Goal: Information Seeking & Learning: Learn about a topic

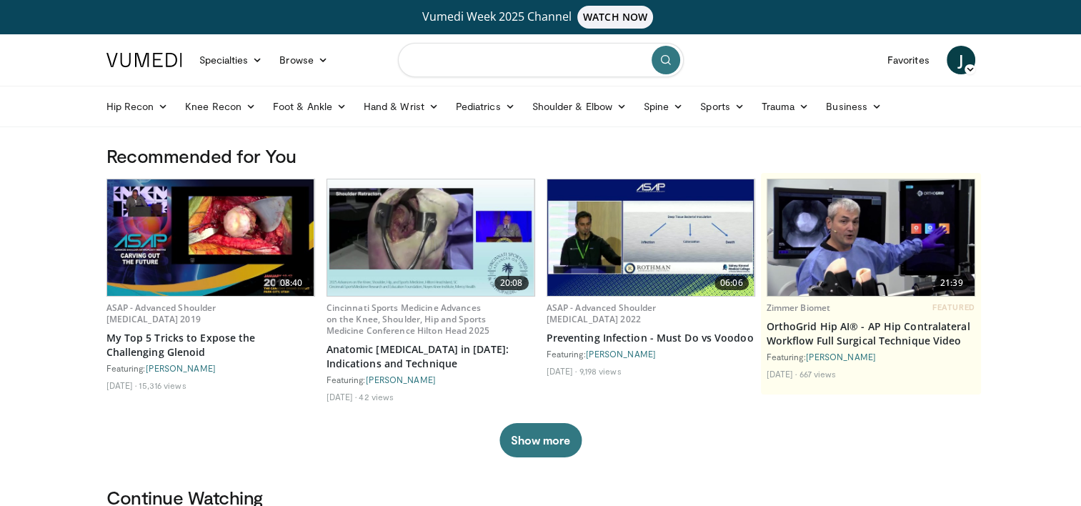
click at [478, 60] on input "Search topics, interventions" at bounding box center [541, 60] width 286 height 34
type input "**********"
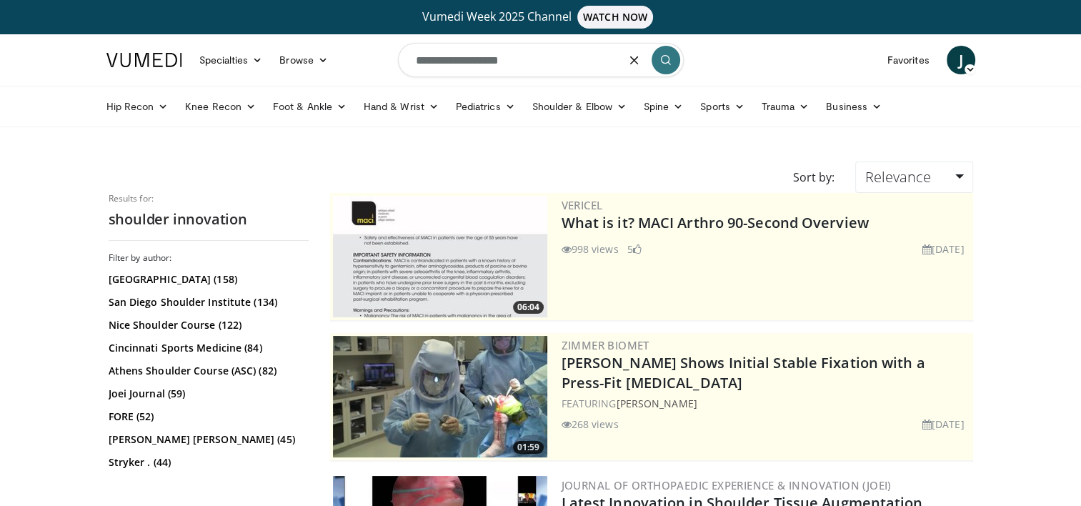
drag, startPoint x: 534, startPoint y: 60, endPoint x: 379, endPoint y: 58, distance: 155.8
click at [379, 58] on nav "Specialties Adult & Family Medicine Allergy, Asthma, Immunology Anesthesiology …" at bounding box center [541, 59] width 886 height 51
type input "**********"
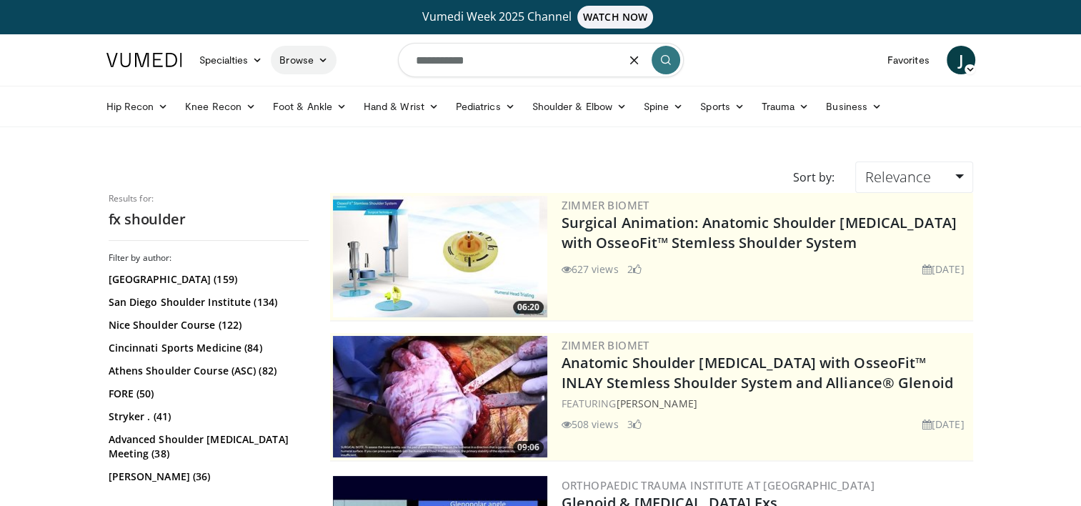
drag, startPoint x: 489, startPoint y: 61, endPoint x: 300, endPoint y: 51, distance: 188.9
click at [300, 51] on nav "Specialties Adult & Family Medicine Allergy, Asthma, Immunology Anesthesiology …" at bounding box center [541, 59] width 886 height 51
type input "***"
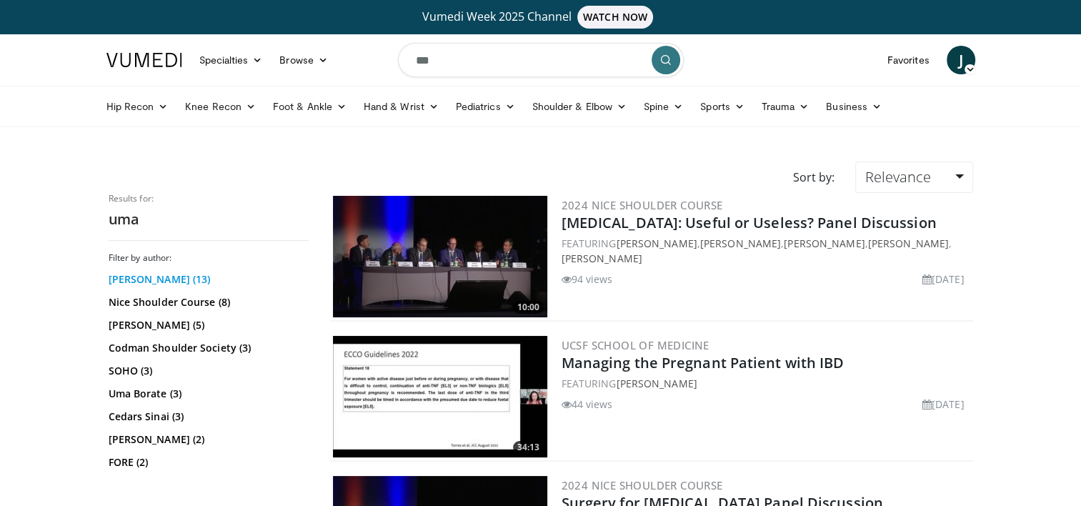
click at [153, 279] on link "Uma Srikumaran (13)" at bounding box center [207, 279] width 196 height 14
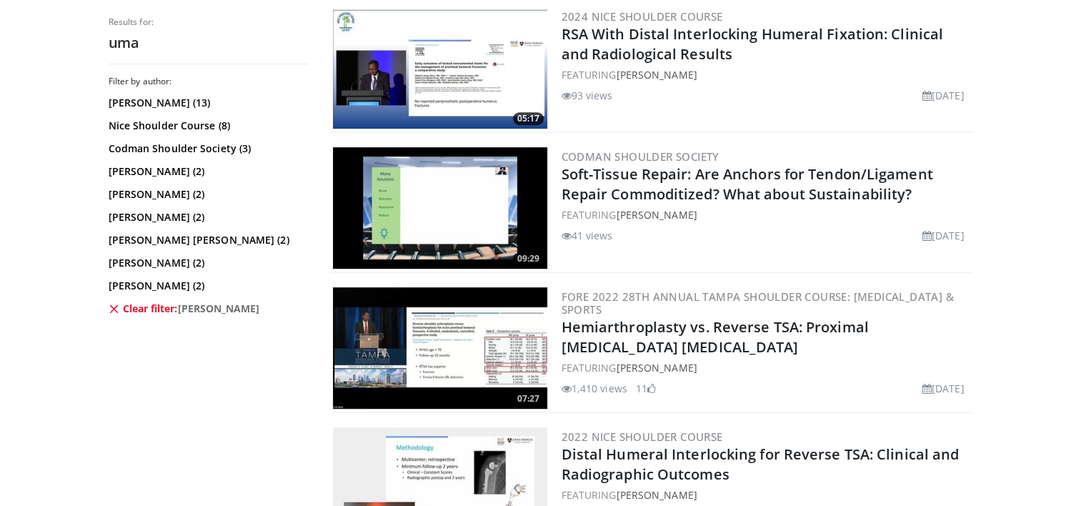
scroll to position [716, 0]
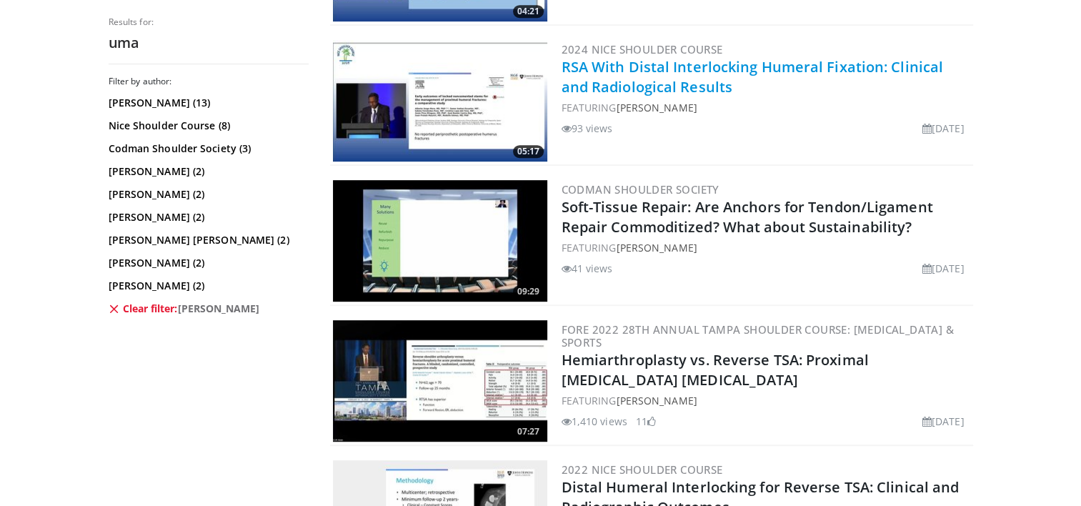
click at [790, 70] on link "RSA With Distal Interlocking Humeral Fixation: Clinical and Radiological Results" at bounding box center [753, 76] width 382 height 39
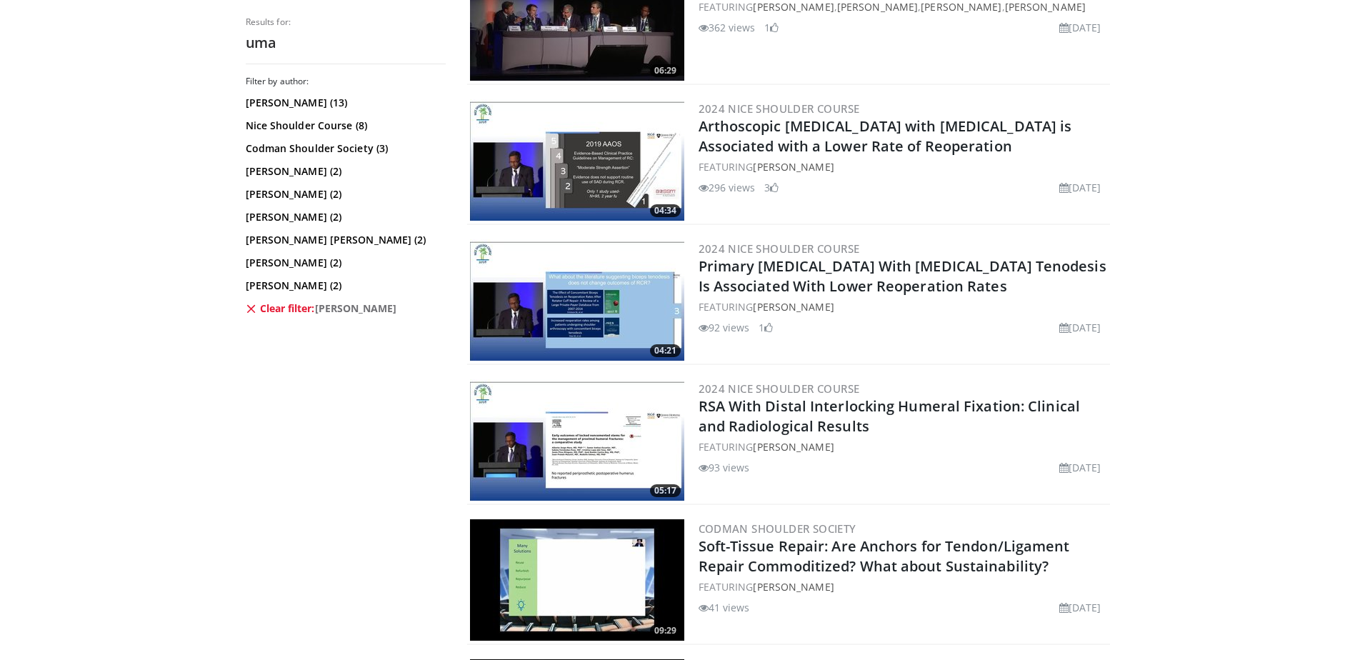
scroll to position [0, 0]
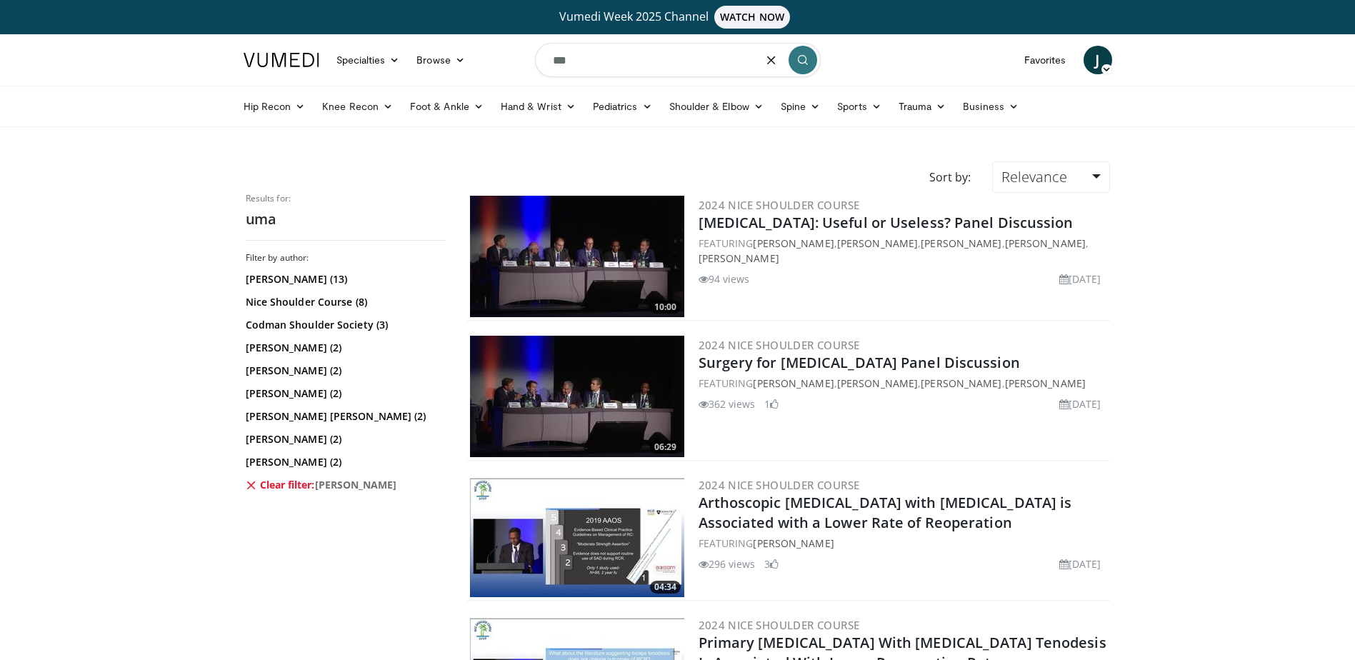
drag, startPoint x: 602, startPoint y: 66, endPoint x: 473, endPoint y: 66, distance: 129.3
click at [472, 67] on nav "Specialties Adult & Family Medicine Allergy, Asthma, Immunology Anesthesiology …" at bounding box center [678, 59] width 886 height 51
type input "**********"
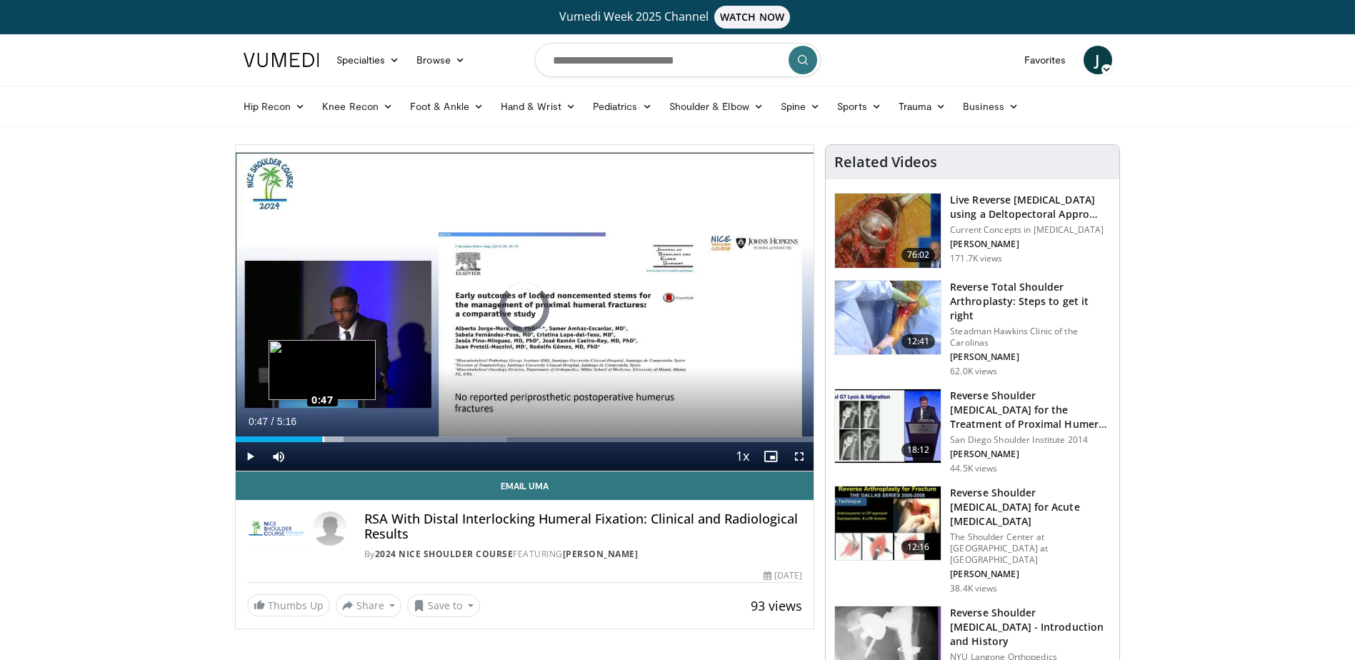
click at [322, 435] on div "Loaded : 46.95% 0:47 0:47" at bounding box center [525, 436] width 579 height 14
click at [306, 431] on div "Loaded : 22.10% 0:38 0:39" at bounding box center [525, 436] width 579 height 14
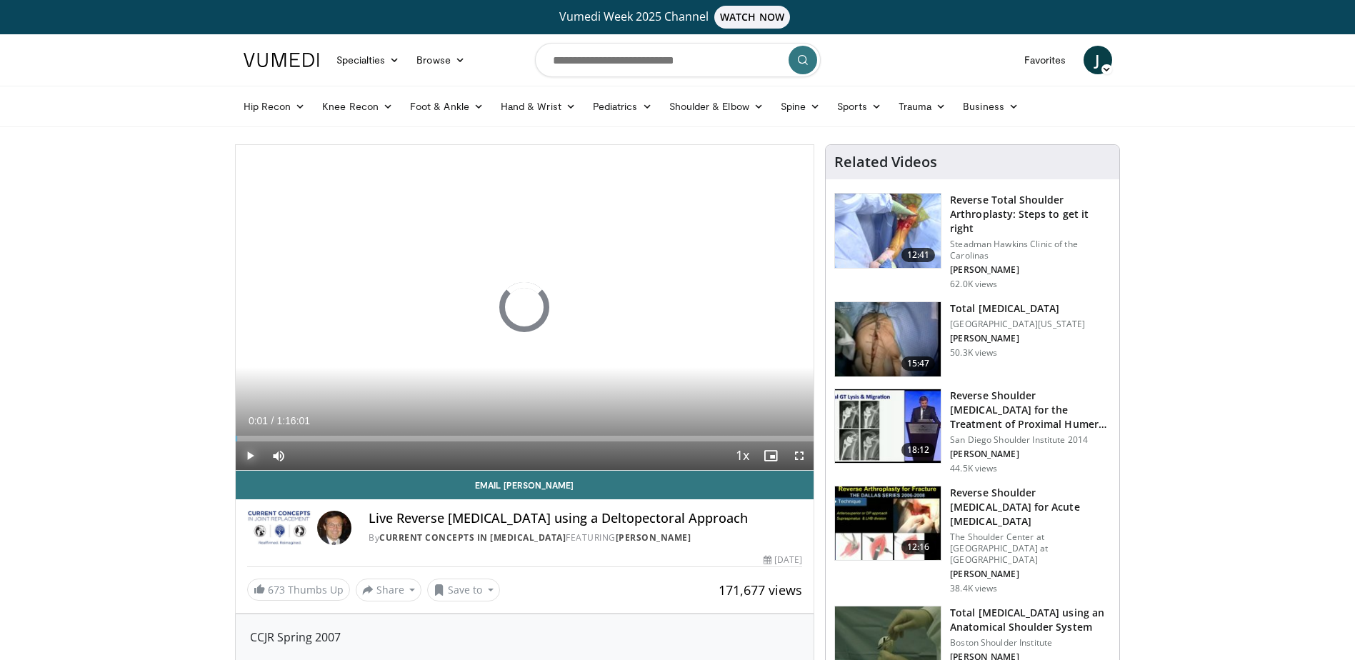
click at [247, 454] on span "Video Player" at bounding box center [250, 456] width 29 height 29
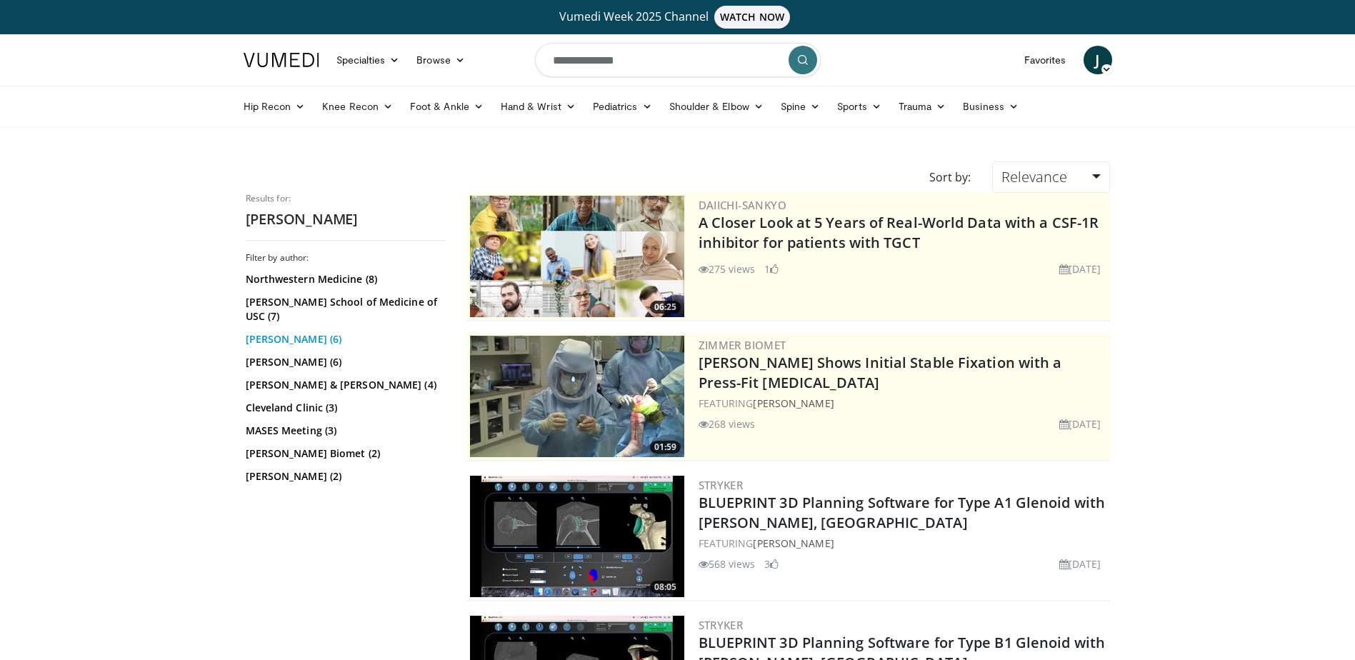
click at [299, 332] on link "[PERSON_NAME] (6)" at bounding box center [344, 339] width 196 height 14
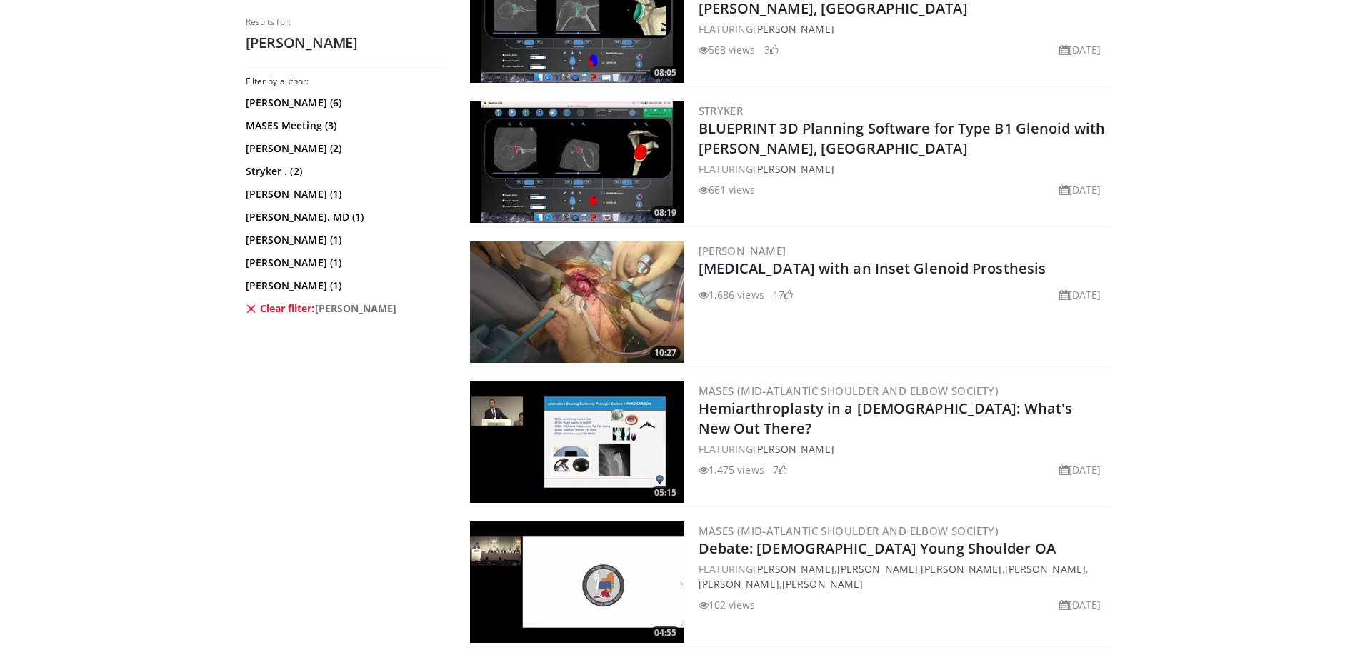
scroll to position [500, 0]
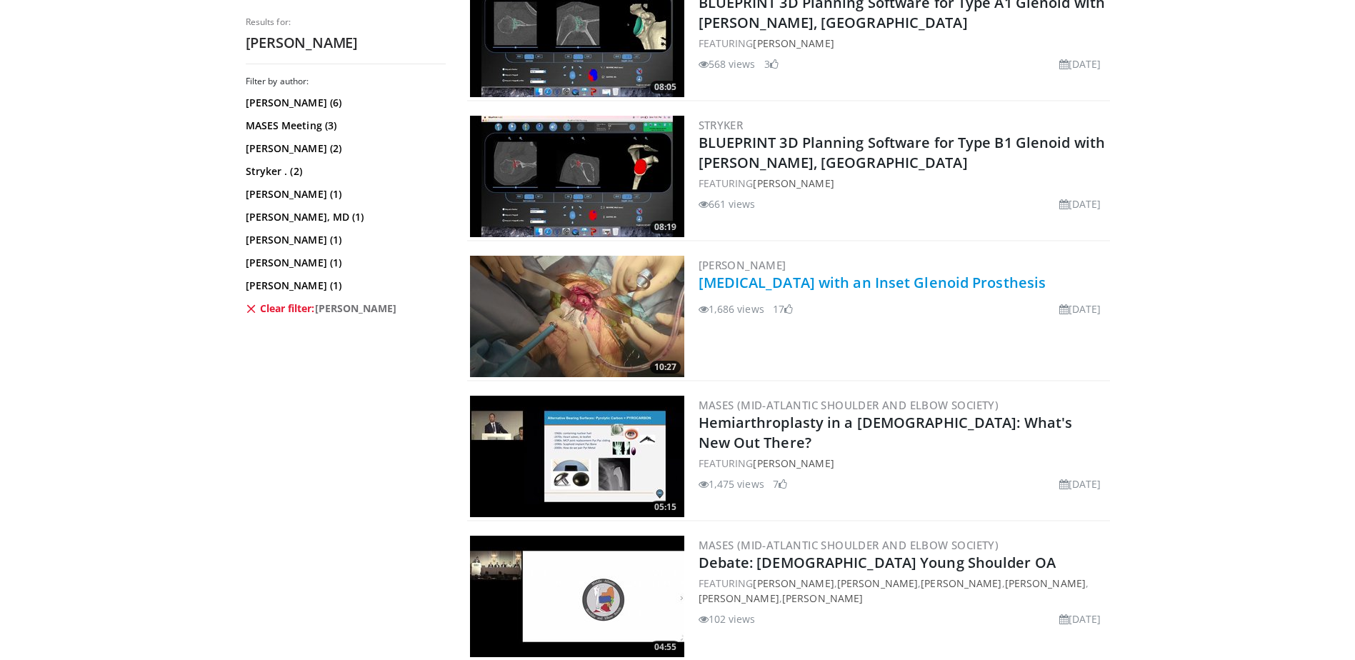
click at [839, 287] on link "[MEDICAL_DATA] with an Inset Glenoid Prosthesis" at bounding box center [873, 282] width 348 height 19
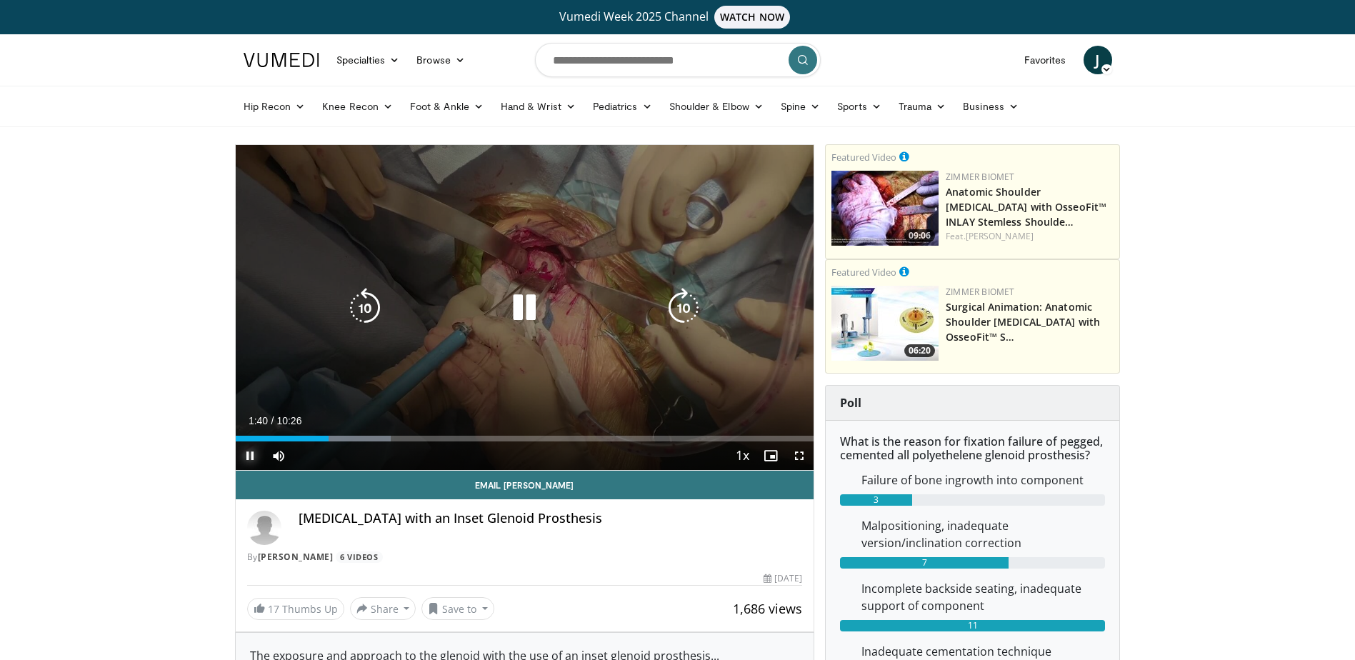
click at [249, 457] on span "Video Player" at bounding box center [250, 456] width 29 height 29
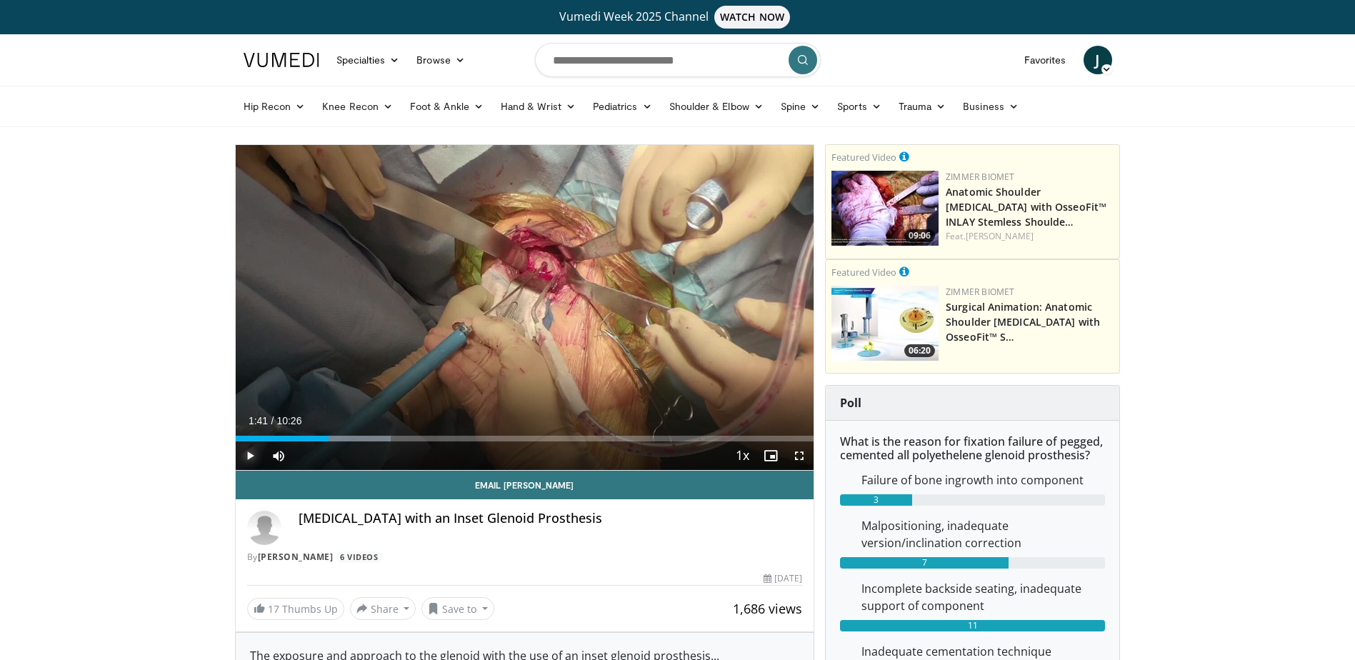
click at [251, 453] on span "Video Player" at bounding box center [250, 456] width 29 height 29
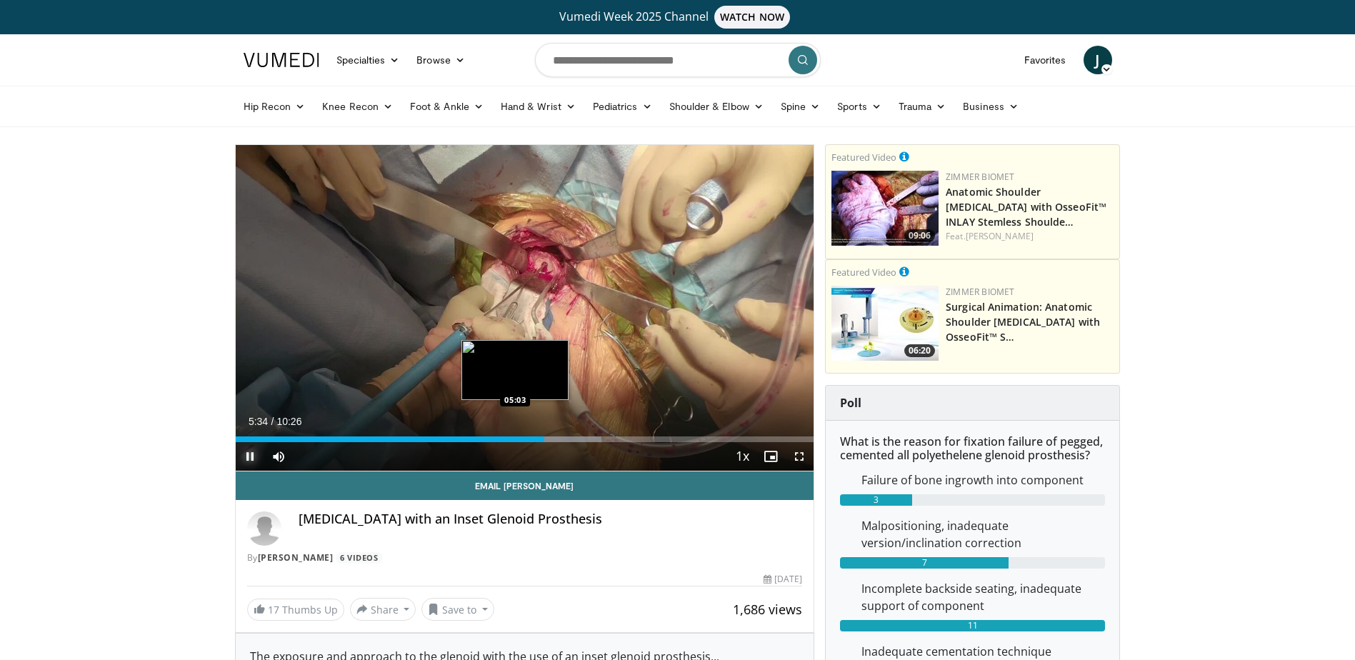
click at [514, 439] on div "05:34" at bounding box center [390, 440] width 309 height 6
click at [491, 444] on video-js "**********" at bounding box center [525, 308] width 579 height 327
click at [482, 442] on div "05:04" at bounding box center [377, 440] width 282 height 6
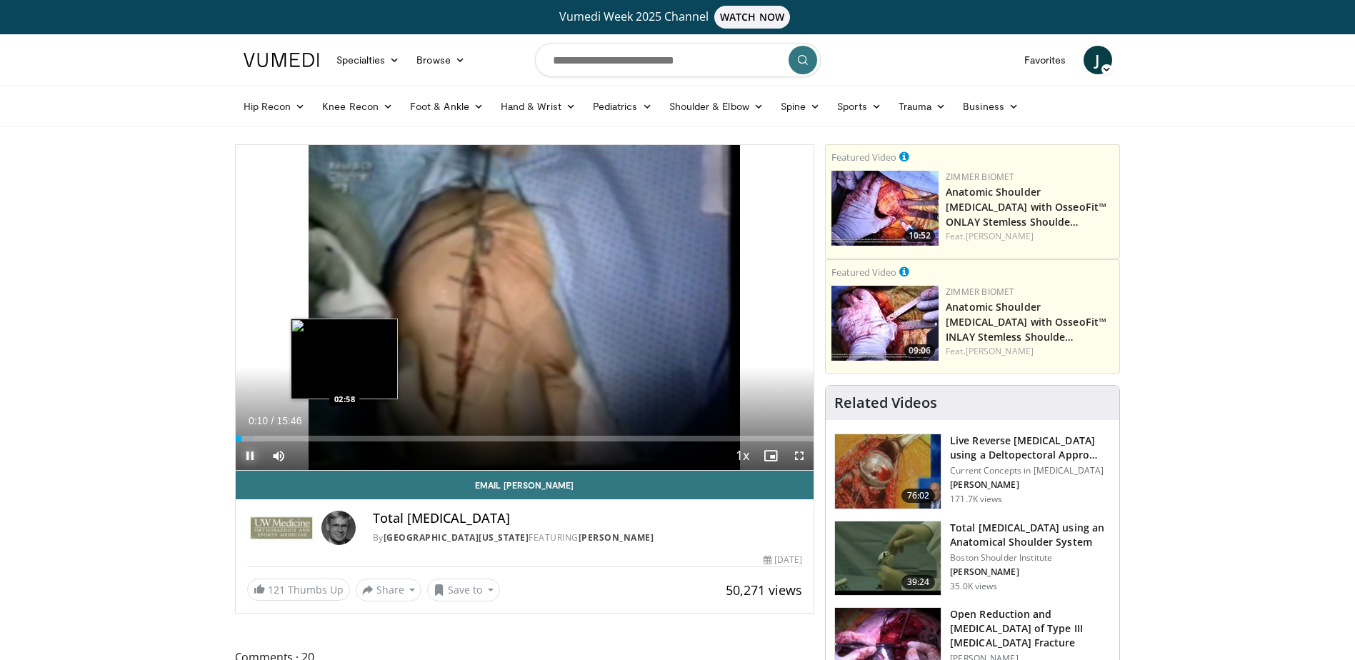
drag, startPoint x: 244, startPoint y: 457, endPoint x: 314, endPoint y: 384, distance: 101.6
click at [243, 457] on span "Video Player" at bounding box center [250, 456] width 29 height 29
